Goal: Transaction & Acquisition: Book appointment/travel/reservation

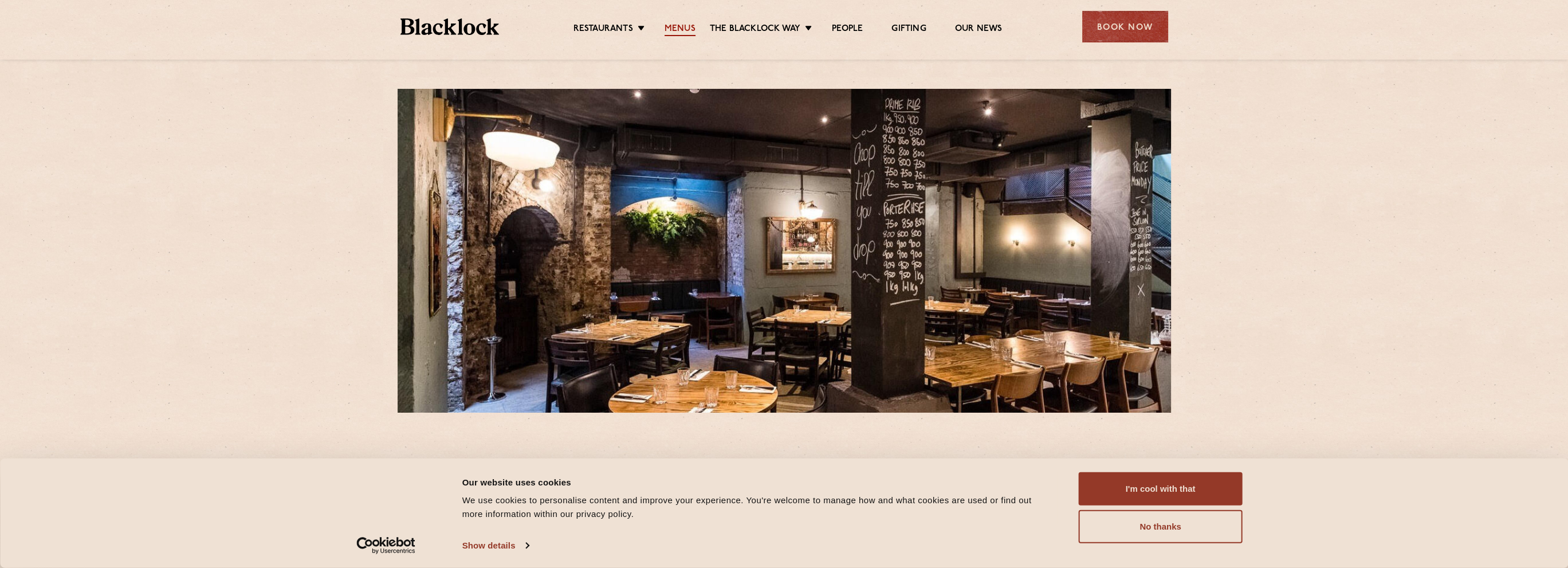
click at [685, 28] on link "Menus" at bounding box center [680, 30] width 31 height 13
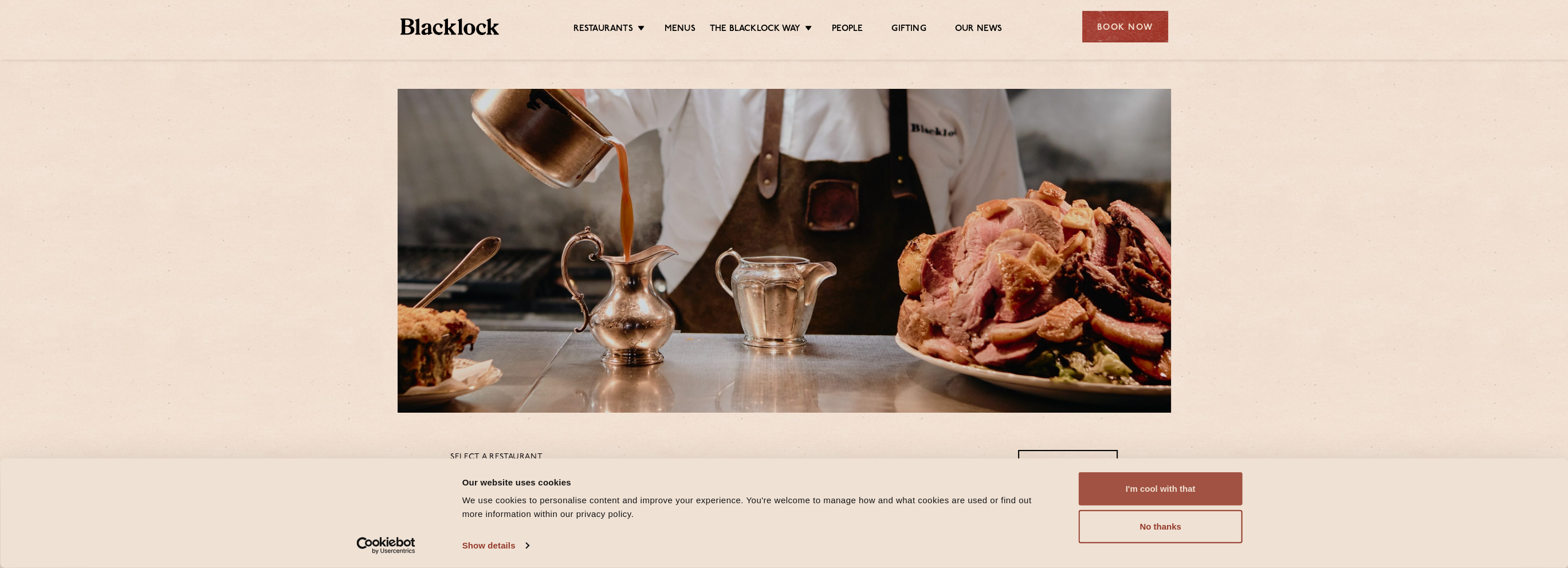
click at [1197, 483] on button "I'm cool with that" at bounding box center [1161, 489] width 164 height 33
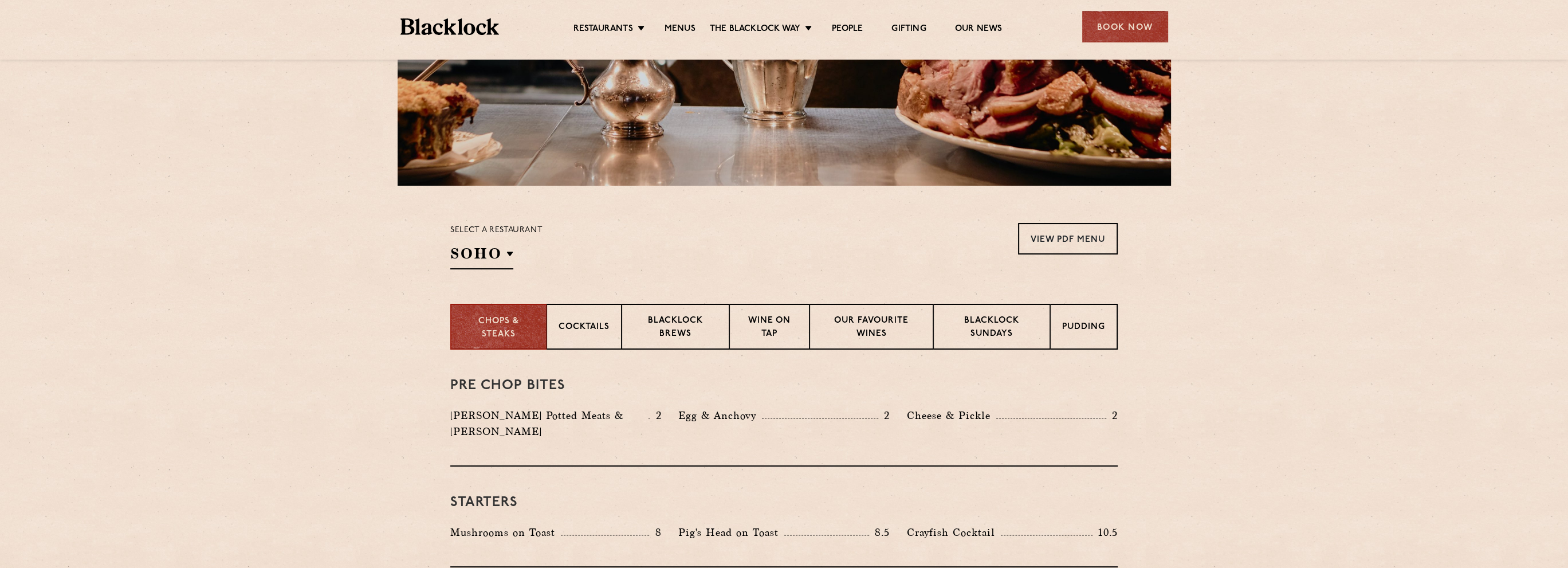
scroll to position [229, 0]
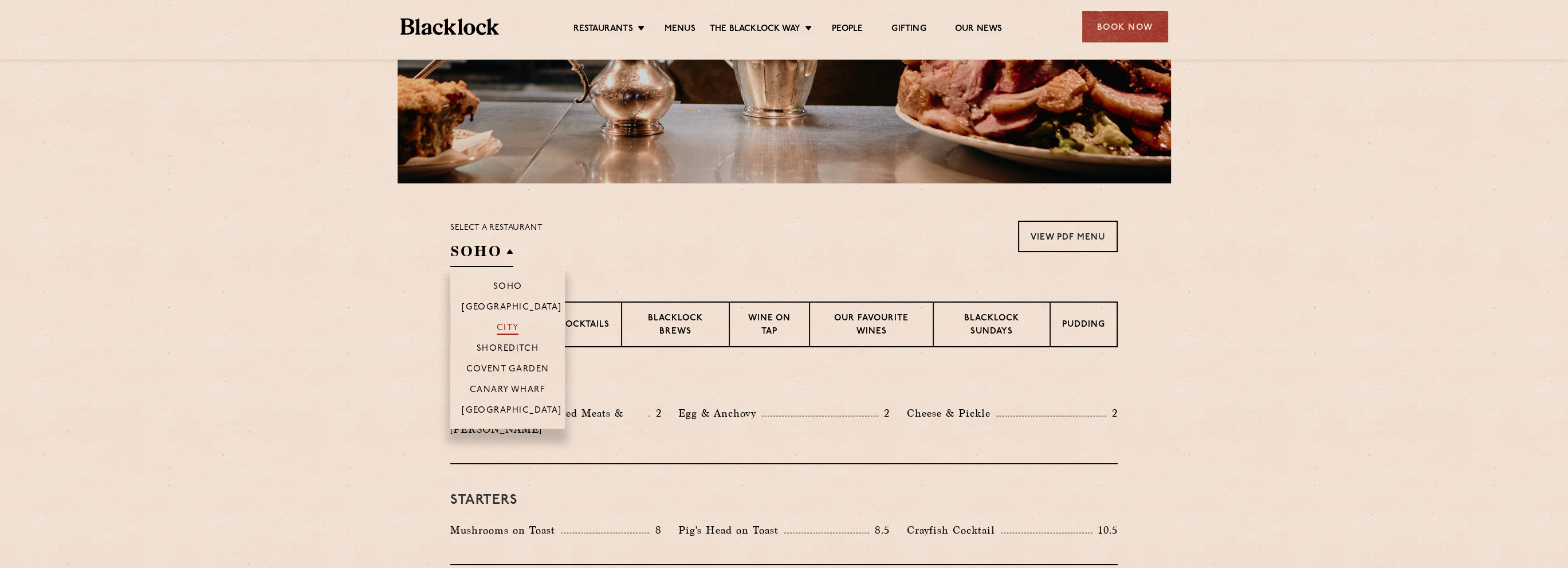
click at [516, 324] on p "City" at bounding box center [508, 329] width 22 height 11
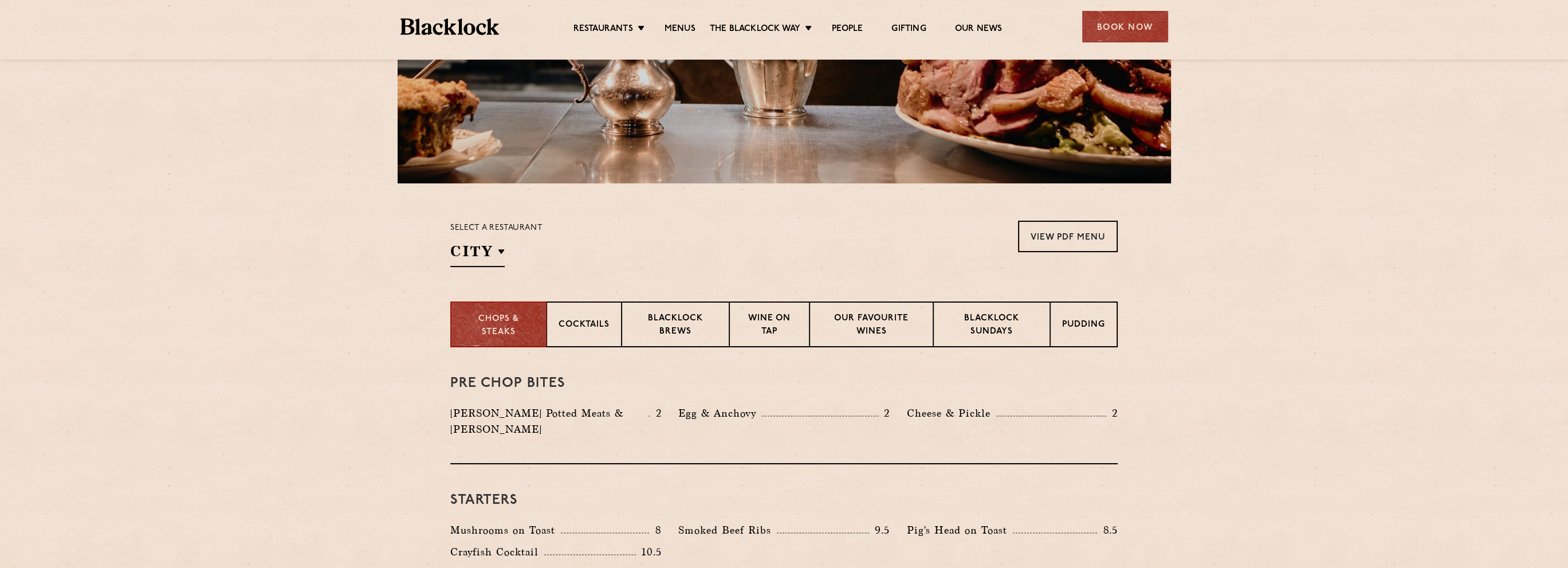
click at [328, 279] on section "Select a restaurant City Soho Birmingham City Shoreditch Covent Garden Canary W…" at bounding box center [784, 242] width 1568 height 118
click at [1005, 323] on p "Blacklock Sundays" at bounding box center [992, 326] width 93 height 27
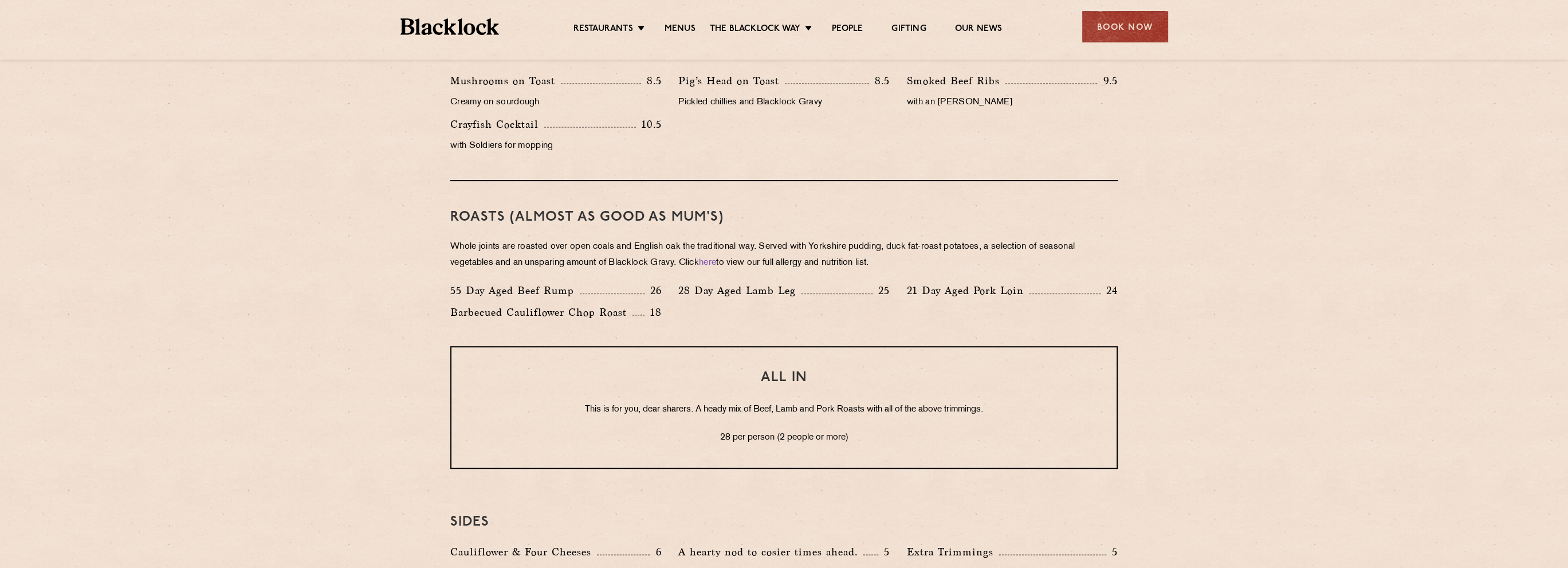
scroll to position [745, 0]
click at [1151, 30] on div "Book Now" at bounding box center [1125, 26] width 86 height 31
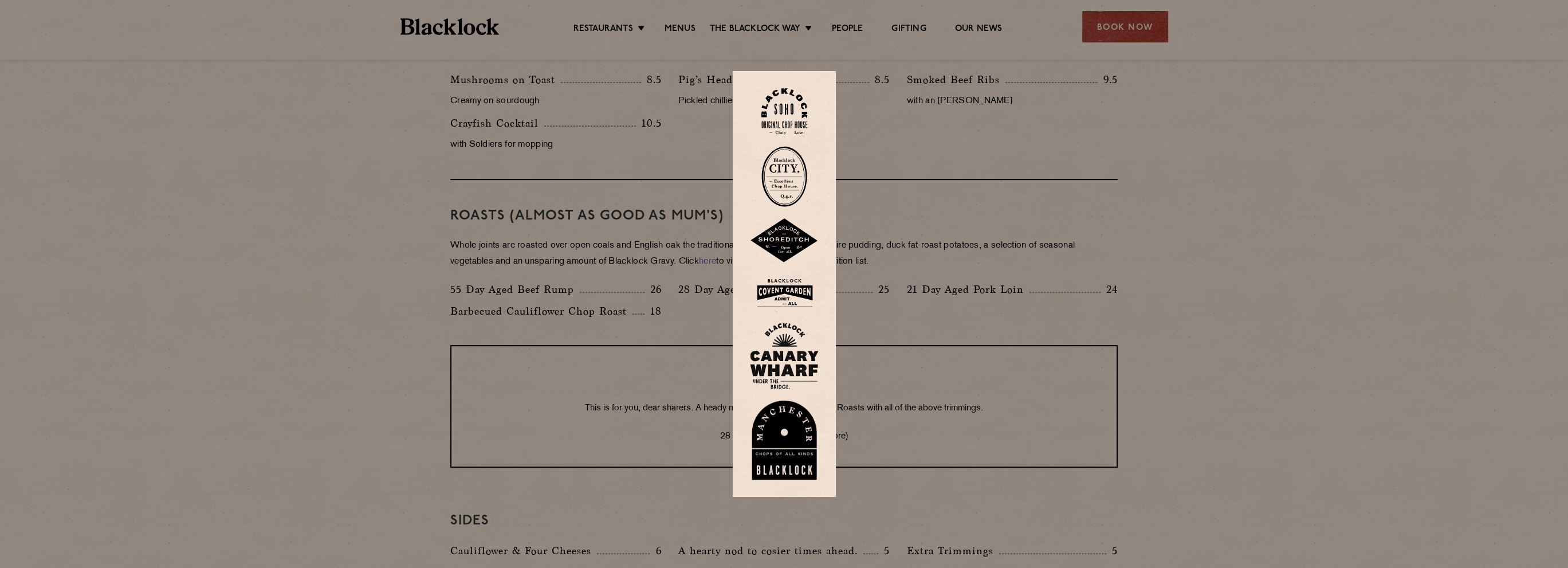
click at [807, 161] on img at bounding box center [784, 176] width 46 height 61
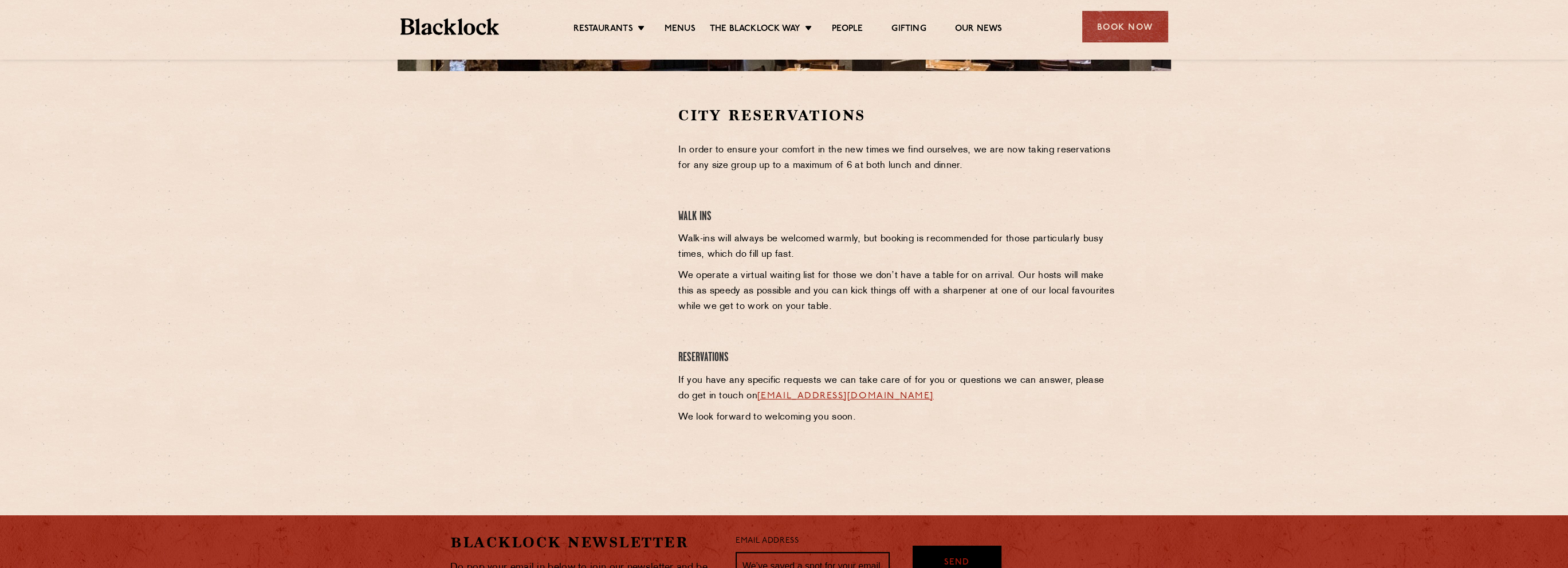
scroll to position [344, 0]
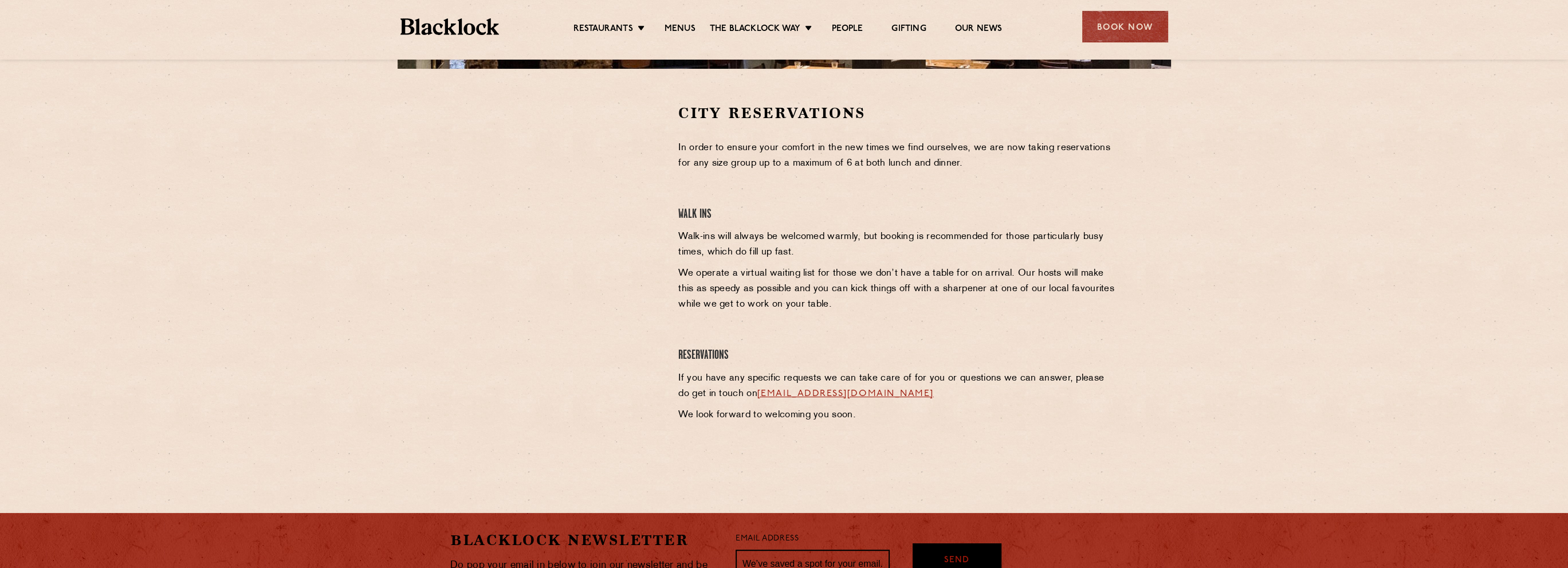
click at [893, 148] on p "In order to ensure your comfort in the new times we find ourselves, we are now …" at bounding box center [898, 156] width 440 height 31
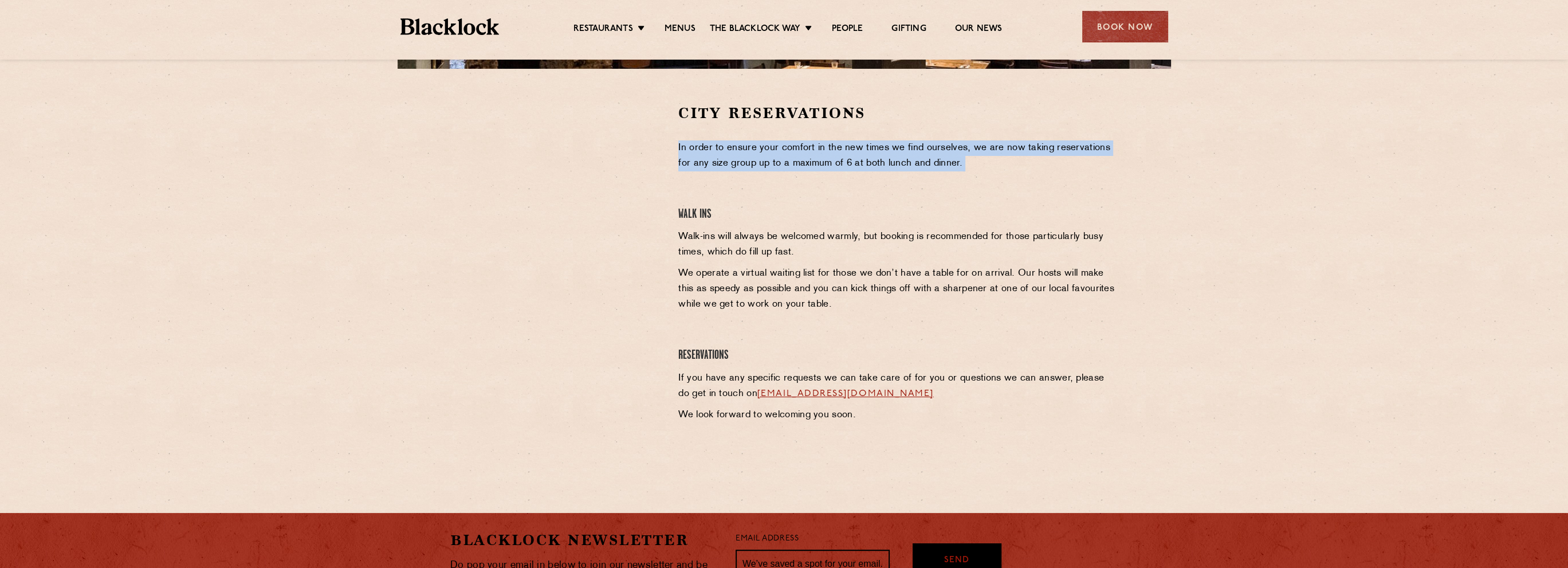
click at [893, 148] on p "In order to ensure your comfort in the new times we find ourselves, we are now …" at bounding box center [898, 156] width 440 height 31
